Goal: Transaction & Acquisition: Purchase product/service

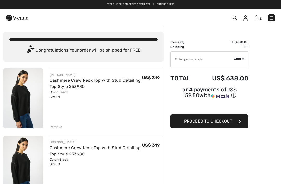
click at [150, 111] on div "JOSEPH RIBKOFF Cashmere Crew Neck Top with Stud Detailing Top Style 253980 Colo…" at bounding box center [107, 98] width 115 height 61
click at [53, 124] on div "Remove" at bounding box center [107, 127] width 115 height 6
click at [59, 127] on div "Remove" at bounding box center [56, 127] width 13 height 5
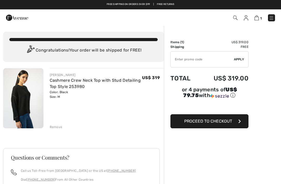
click at [218, 125] on button "Proceed to Checkout" at bounding box center [210, 121] width 78 height 14
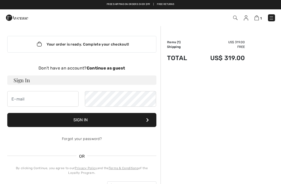
click at [102, 70] on strong "Continue as guest" at bounding box center [106, 68] width 39 height 5
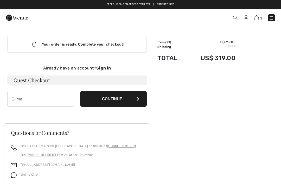
click at [30, 89] on div "Already have an account? Sign in Guest Checkout Continue" at bounding box center [77, 86] width 140 height 42
click at [34, 79] on h3 "Guest Checkout" at bounding box center [77, 79] width 140 height 9
click at [27, 99] on input "email" at bounding box center [40, 99] width 67 height 16
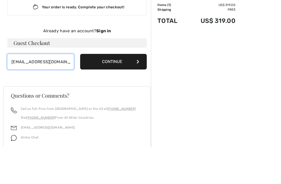
type input "spls623@gmail.com"
click at [120, 91] on button "Continue" at bounding box center [113, 99] width 67 height 16
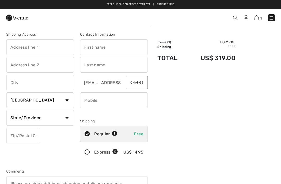
click at [95, 48] on input "text" at bounding box center [114, 47] width 68 height 16
type input "[PERSON_NAME]"
click at [91, 65] on input "text" at bounding box center [114, 65] width 68 height 16
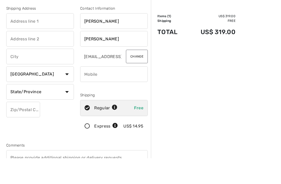
type input "Selig"
click at [17, 39] on input "text" at bounding box center [40, 47] width 68 height 16
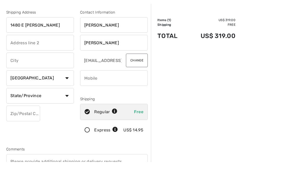
type input "1480 E Standish Pl"
click at [23, 75] on input "text" at bounding box center [40, 83] width 68 height 16
type input "Milwaukee"
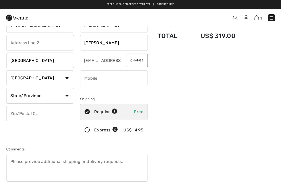
click at [38, 78] on select "Country Canada United States Afghanistan Aland Islands Albania Algeria American…" at bounding box center [40, 78] width 68 height 16
select select "US"
click at [24, 95] on select "State/Province Alabama Alaska American Samoa Arizona Arkansas California Colora…" at bounding box center [40, 96] width 68 height 16
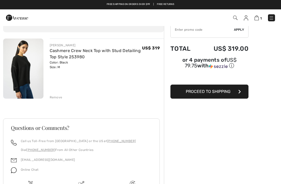
scroll to position [24, 0]
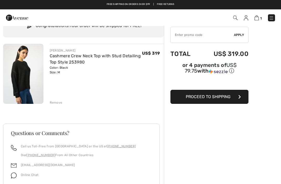
click at [205, 101] on button "Proceed to Shipping" at bounding box center [210, 97] width 78 height 14
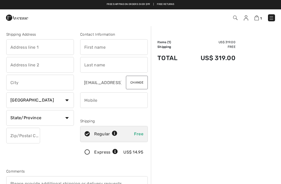
click at [13, 46] on input "text" at bounding box center [40, 47] width 68 height 16
type input "1480"
type input "1480 E [PERSON_NAME]"
type input "[GEOGRAPHIC_DATA]"
select select "0"
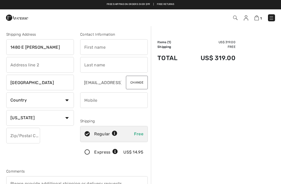
type input "WI"
type input "53217"
type input "[PERSON_NAME]"
click at [92, 67] on input "text" at bounding box center [114, 65] width 68 height 16
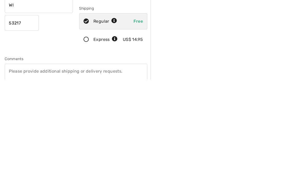
scroll to position [10, 0]
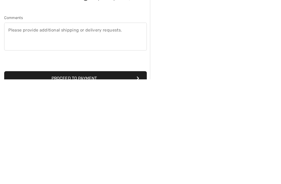
type input "Selig"
click at [76, 176] on button "Proceed to Payment" at bounding box center [77, 183] width 142 height 14
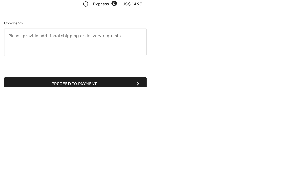
scroll to position [55, 0]
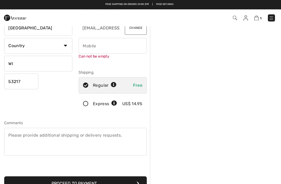
click at [86, 44] on input "phone" at bounding box center [114, 46] width 68 height 16
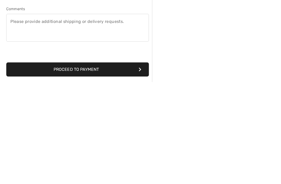
scroll to position [66, 0]
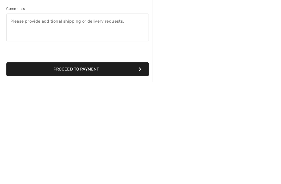
type input "4149758640"
click at [79, 164] on button "Proceed to Payment" at bounding box center [77, 171] width 142 height 14
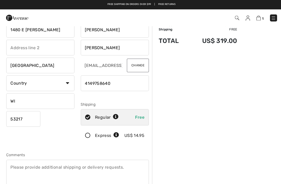
scroll to position [0, 0]
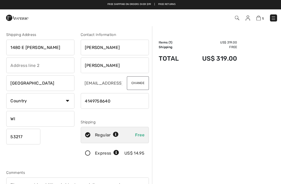
click at [20, 99] on select "Country Canada United States Afghanistan Aland Islands Albania Algeria American…" at bounding box center [40, 100] width 68 height 16
select select "US"
click at [33, 116] on select "State/Province Alabama Alaska American Samoa Arizona Arkansas California Colora…" at bounding box center [40, 118] width 68 height 16
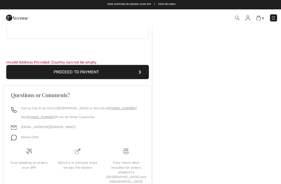
click at [89, 76] on button "Proceed to Payment" at bounding box center [77, 72] width 142 height 14
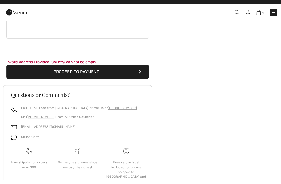
scroll to position [160, 0]
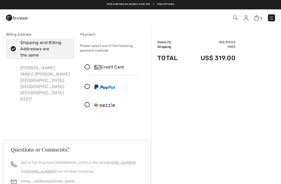
checkbox input "true"
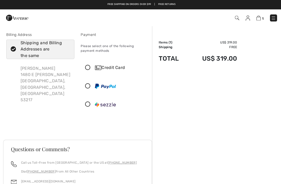
click at [92, 67] on icon at bounding box center [87, 67] width 14 height 5
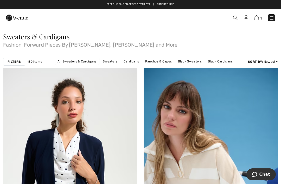
click at [256, 17] on img at bounding box center [257, 17] width 4 height 5
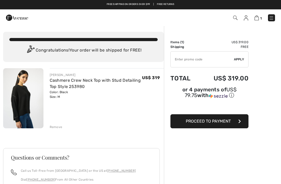
click at [224, 124] on span "Proceed to Payment" at bounding box center [208, 121] width 45 height 5
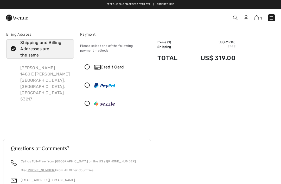
click at [89, 66] on icon at bounding box center [87, 67] width 14 height 5
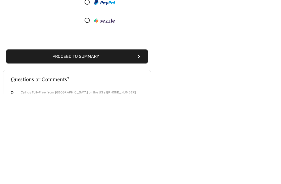
scroll to position [52, 0]
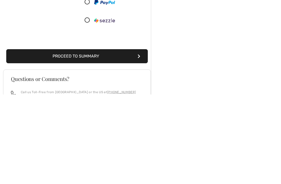
click at [75, 139] on button "Proceed to Summary" at bounding box center [77, 146] width 142 height 14
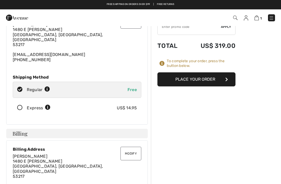
scroll to position [31, 0]
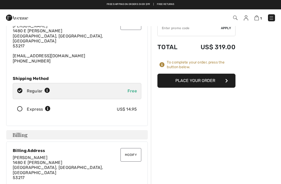
click at [208, 80] on button "Place Your Order" at bounding box center [197, 81] width 78 height 14
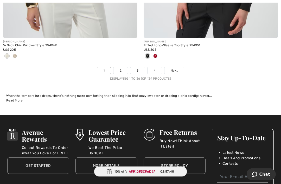
scroll to position [4203, 0]
click at [249, 155] on span "Deals And Promotions" at bounding box center [242, 157] width 38 height 5
click at [126, 67] on link "2" at bounding box center [121, 70] width 14 height 7
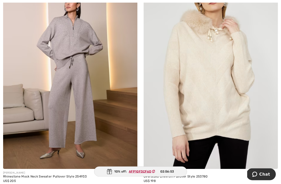
scroll to position [100, 0]
click at [249, 139] on img at bounding box center [211, 68] width 134 height 202
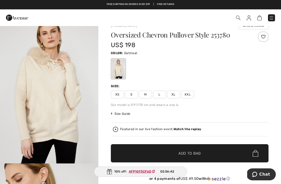
scroll to position [11, 0]
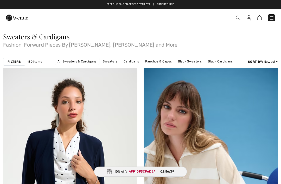
checkbox input "true"
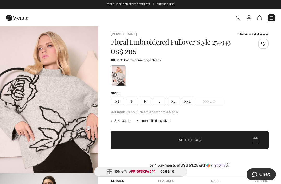
click at [142, 103] on span "M" at bounding box center [145, 102] width 13 height 8
click at [190, 136] on span "✔ Added to Bag Add to Bag" at bounding box center [190, 140] width 158 height 18
click at [255, 18] on img at bounding box center [257, 17] width 4 height 5
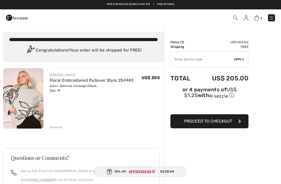
click at [209, 124] on span "Proceed to Checkout" at bounding box center [208, 121] width 48 height 5
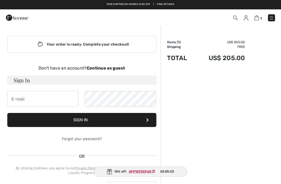
click at [109, 71] on div "Don't have an account? Continue as guest" at bounding box center [81, 68] width 149 height 6
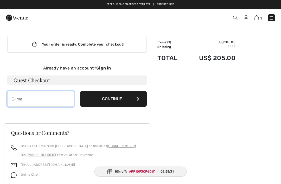
click at [32, 100] on input "email" at bounding box center [40, 99] width 67 height 16
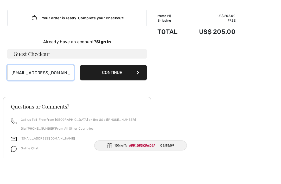
type input "spls623@gmail.com"
click at [120, 91] on button "Continue" at bounding box center [113, 99] width 67 height 16
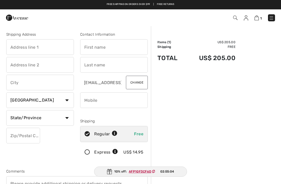
click at [90, 48] on input "text" at bounding box center [114, 47] width 68 height 16
type input "Sue"
click at [94, 63] on input "text" at bounding box center [114, 65] width 68 height 16
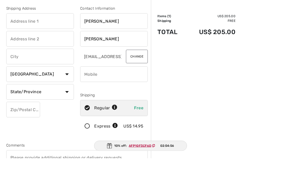
type input "Selig"
click at [17, 39] on input "text" at bounding box center [40, 47] width 68 height 16
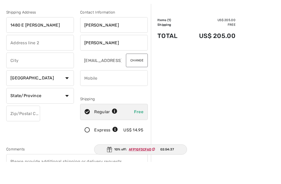
type input "1480 E Standish Pl"
click at [19, 75] on input "text" at bounding box center [40, 83] width 68 height 16
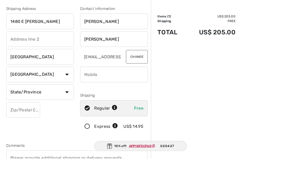
type input "Milwaukee"
click at [23, 92] on select "Country Canada United States Afghanistan Aland Islands Albania Algeria American…" at bounding box center [40, 100] width 68 height 16
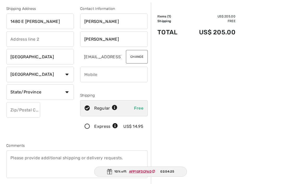
select select "US"
click at [22, 89] on select "State/Province Alabama Alaska American Samoa Arizona Arkansas California Colora…" at bounding box center [40, 92] width 68 height 16
select select "WI"
click at [99, 73] on input "phone" at bounding box center [114, 75] width 68 height 16
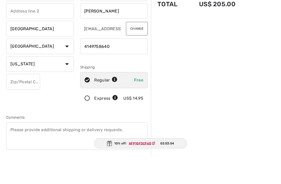
type input "4149758640"
click at [21, 102] on input "text" at bounding box center [23, 110] width 34 height 16
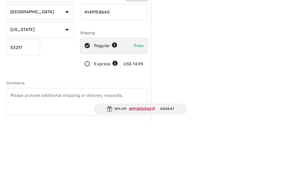
type input "53217"
click at [160, 68] on div "Order Summary Details Items ( 1 ) US$ 205.00 Promo code US$ 0.00 Shipping Free …" at bounding box center [216, 171] width 130 height 343
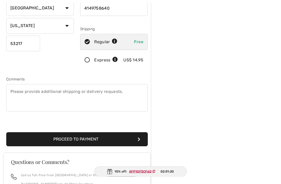
scroll to position [92, 0]
click at [79, 132] on button "Proceed to Payment" at bounding box center [77, 139] width 142 height 14
click at [86, 132] on button "Proceed to Payment" at bounding box center [77, 139] width 142 height 14
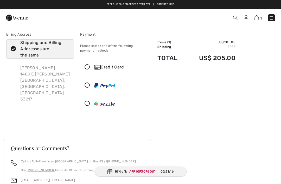
click at [90, 67] on icon at bounding box center [87, 67] width 14 height 5
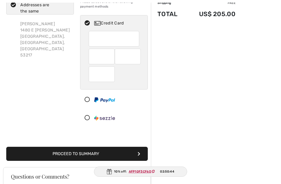
scroll to position [44, 0]
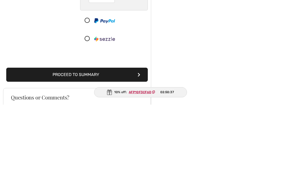
click at [84, 147] on button "Proceed to Summary" at bounding box center [77, 154] width 142 height 14
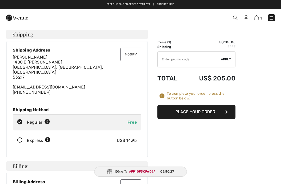
click at [212, 107] on button "Place Your Order" at bounding box center [197, 112] width 78 height 14
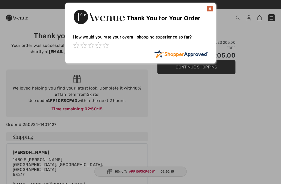
click at [206, 12] on div "Thank You for Your Order" at bounding box center [140, 16] width 150 height 27
click at [210, 8] on img at bounding box center [210, 8] width 6 height 6
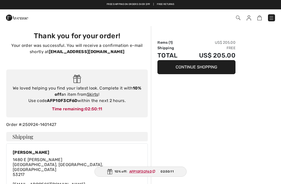
click at [196, 65] on button "Continue Shopping" at bounding box center [197, 67] width 78 height 14
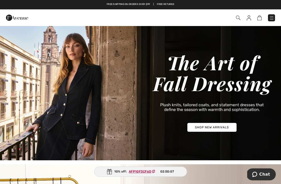
click at [217, 126] on img at bounding box center [140, 93] width 281 height 135
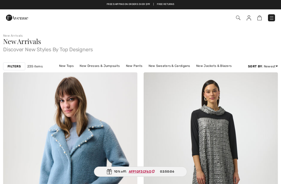
checkbox input "true"
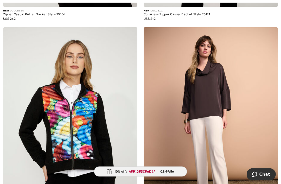
scroll to position [950, 0]
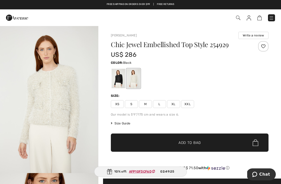
click at [118, 78] on div at bounding box center [119, 79] width 14 height 20
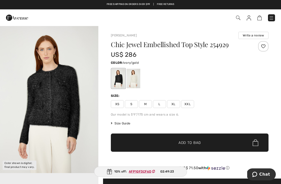
click at [135, 73] on div at bounding box center [134, 79] width 14 height 20
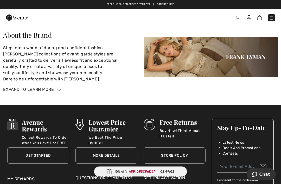
scroll to position [883, 0]
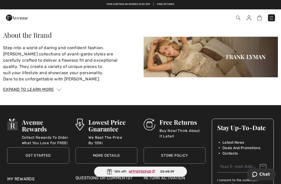
click at [247, 54] on img at bounding box center [211, 57] width 134 height 41
click at [238, 51] on img at bounding box center [211, 57] width 134 height 41
click at [277, 50] on img at bounding box center [211, 57] width 134 height 41
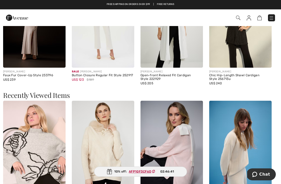
scroll to position [652, 0]
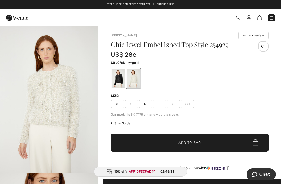
click at [120, 123] on span "Size Guide" at bounding box center [121, 123] width 20 height 5
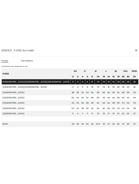
scroll to position [5, 0]
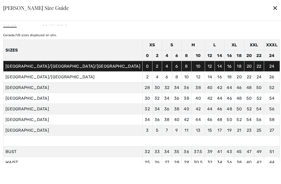
click at [225, 8] on div "[PERSON_NAME] Size Guide ✕" at bounding box center [140, 8] width 287 height 26
click at [273, 10] on div "✕" at bounding box center [275, 7] width 5 height 11
